Goal: Navigation & Orientation: Find specific page/section

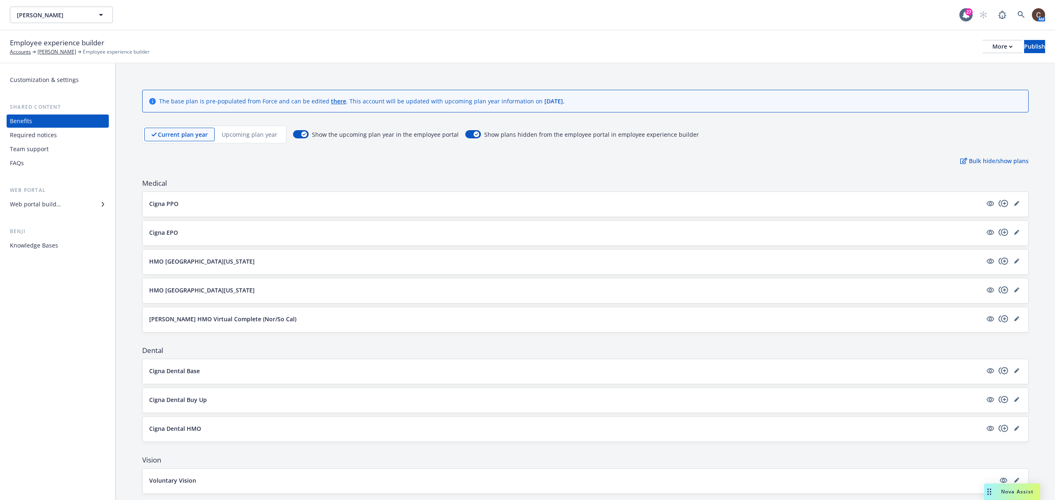
scroll to position [549, 0]
